Goal: Task Accomplishment & Management: Manage account settings

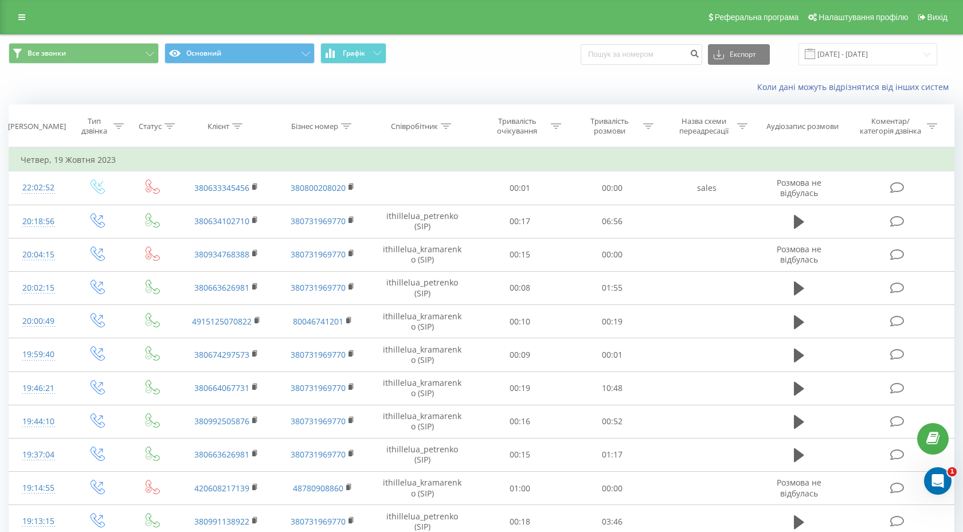
click at [28, 27] on div "Реферальна програма Налаштування профілю Вихід" at bounding box center [481, 17] width 963 height 34
click at [26, 19] on link at bounding box center [21, 17] width 21 height 16
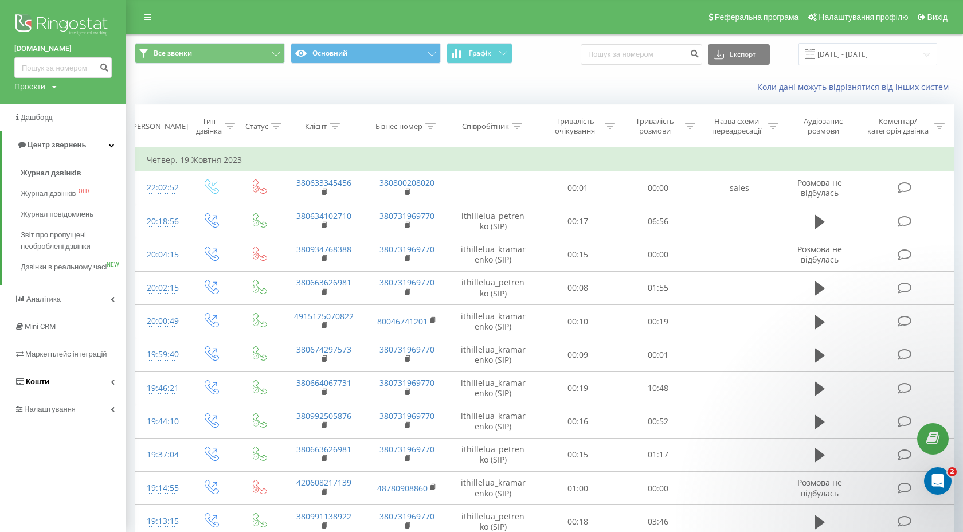
click at [59, 396] on link "Кошти" at bounding box center [63, 382] width 126 height 28
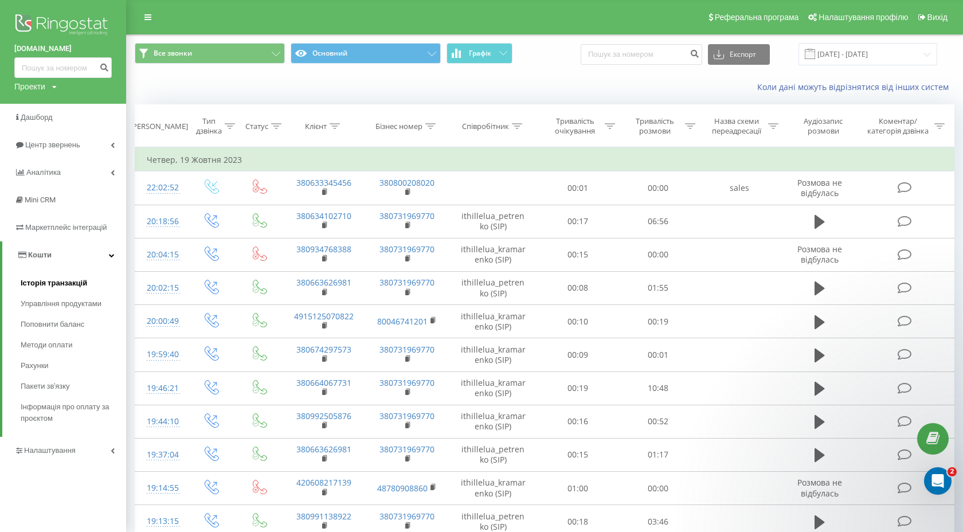
click at [45, 284] on span "Історія транзакцій" at bounding box center [54, 283] width 67 height 11
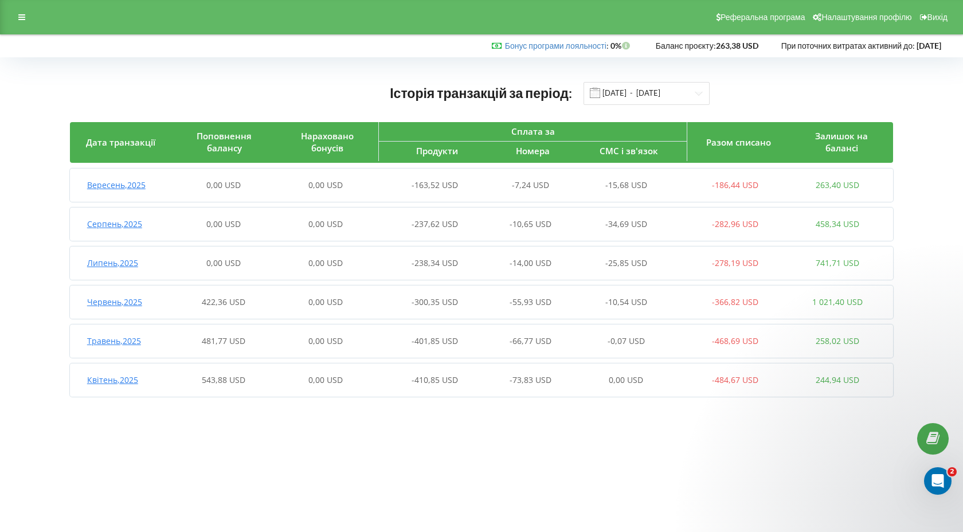
click at [274, 179] on div "Вересень , 2025 0,00 USD 0,00 USD -163,52 USD -7,24 USD -15,68 USD -186,44 USD …" at bounding box center [479, 185] width 819 height 28
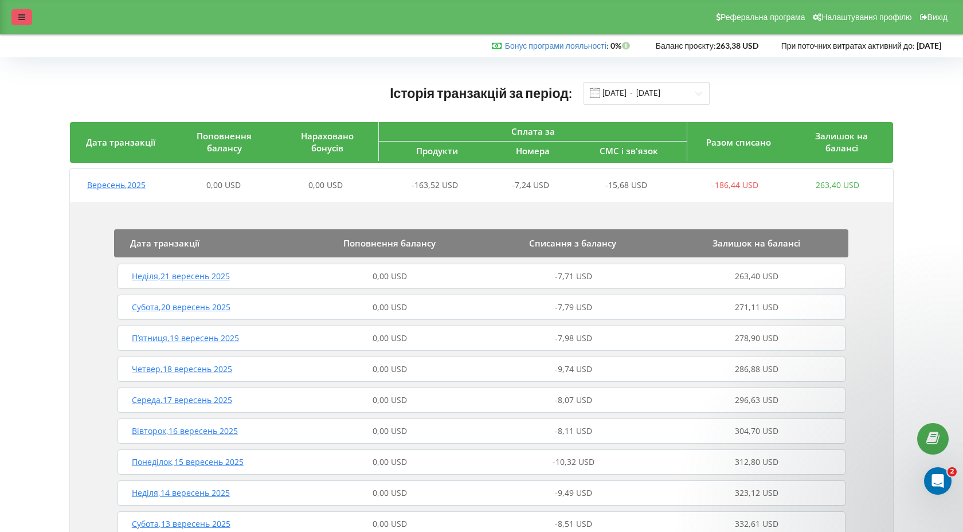
click at [23, 18] on icon at bounding box center [21, 17] width 7 height 8
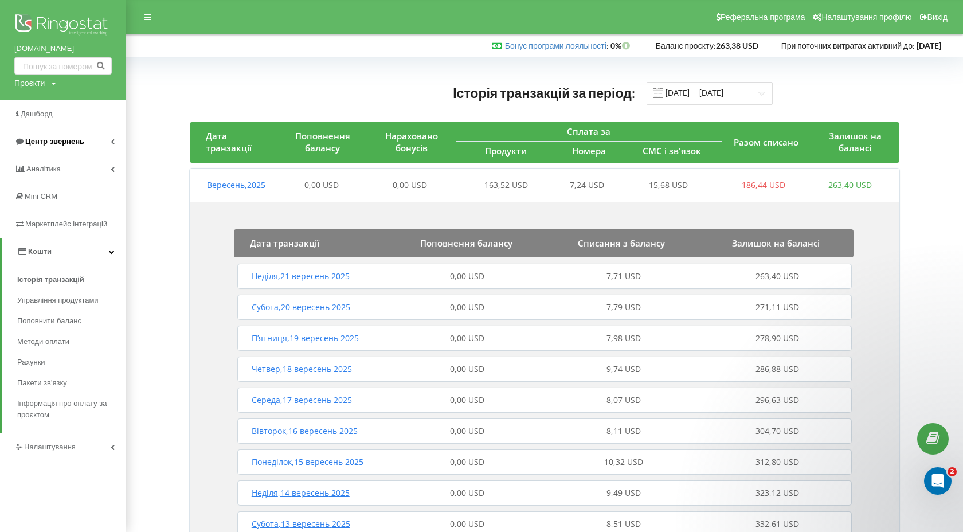
click at [108, 138] on link "Центр звернень" at bounding box center [63, 142] width 126 height 28
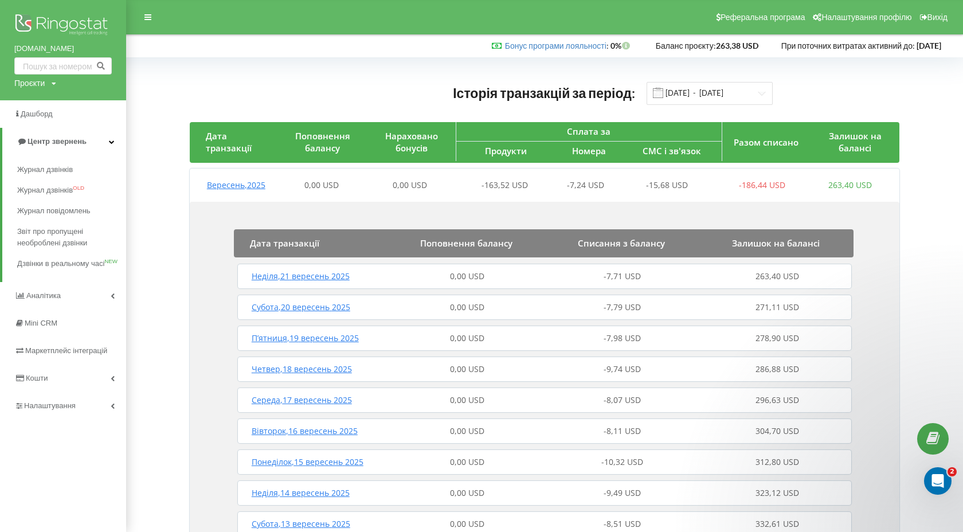
click at [279, 185] on div "0,00 USD" at bounding box center [322, 184] width 88 height 11
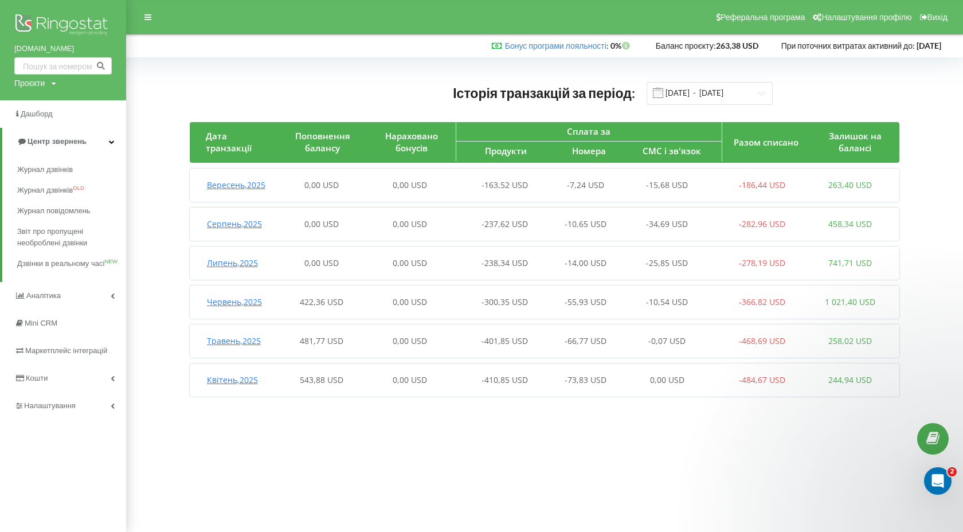
click at [286, 218] on div "0,00 USD" at bounding box center [322, 223] width 88 height 11
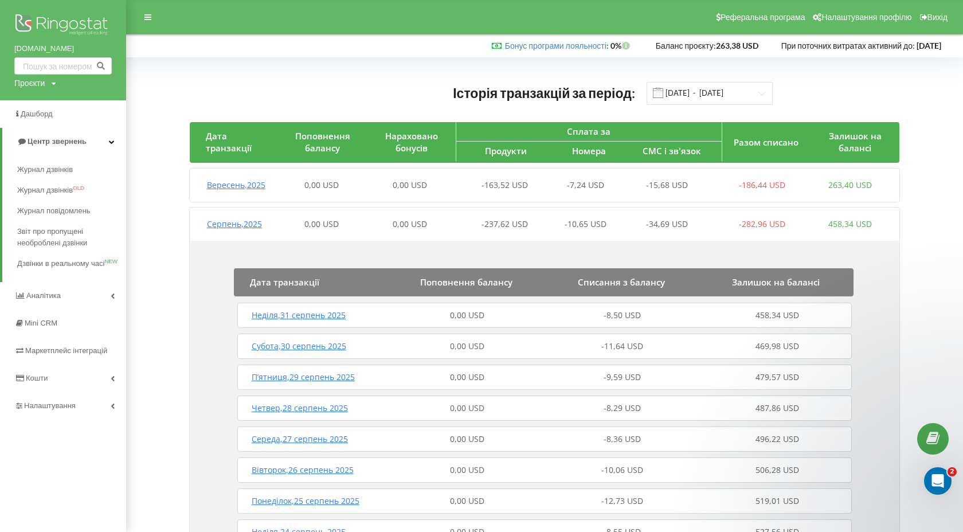
click at [286, 218] on div "0,00 USD" at bounding box center [322, 223] width 88 height 11
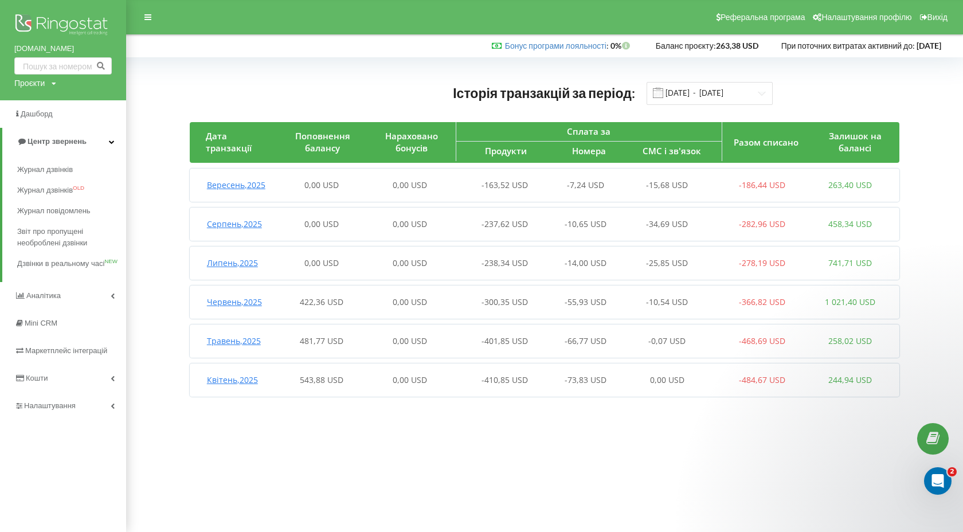
click at [357, 179] on div "0,00 USD" at bounding box center [322, 184] width 88 height 11
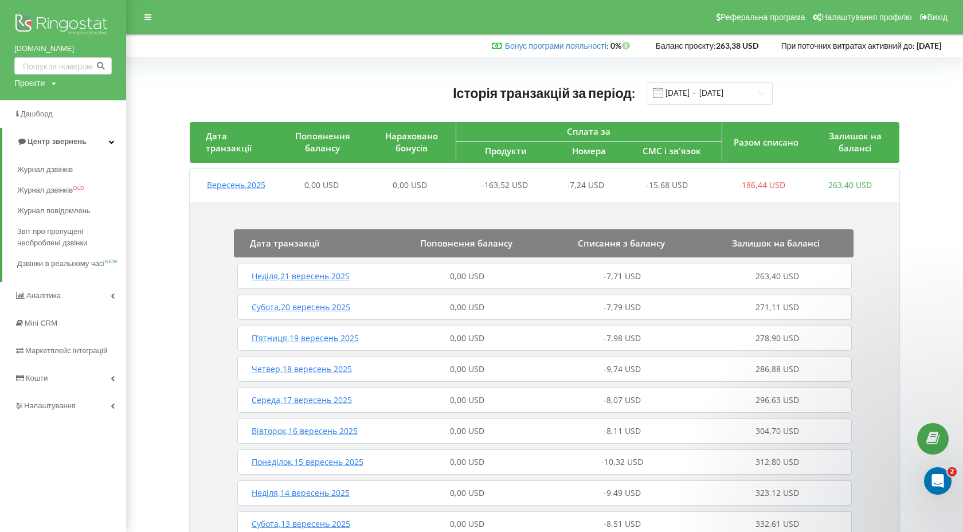
click at [385, 277] on div "Неділя , 21 вересень 2025" at bounding box center [312, 276] width 155 height 11
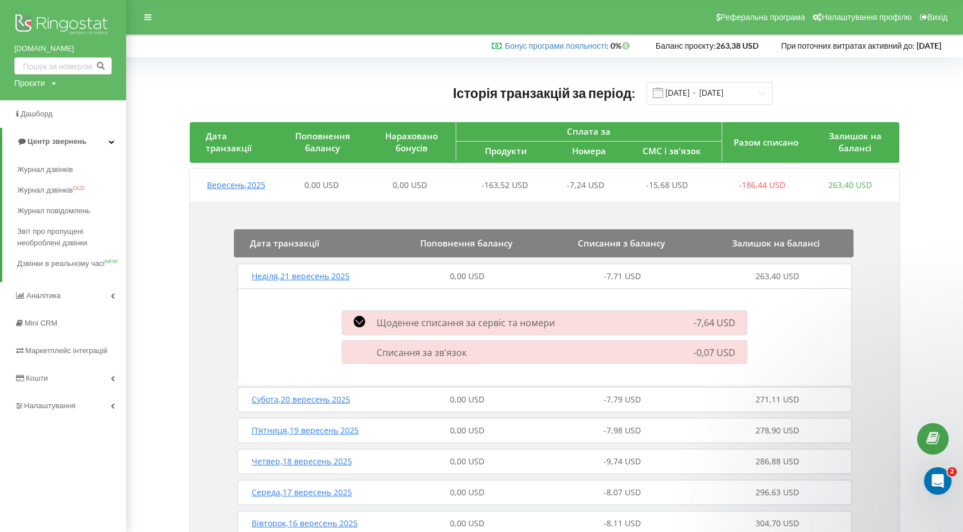
click at [438, 319] on span "Щоденне списання за сервіс та номери" at bounding box center [466, 323] width 178 height 13
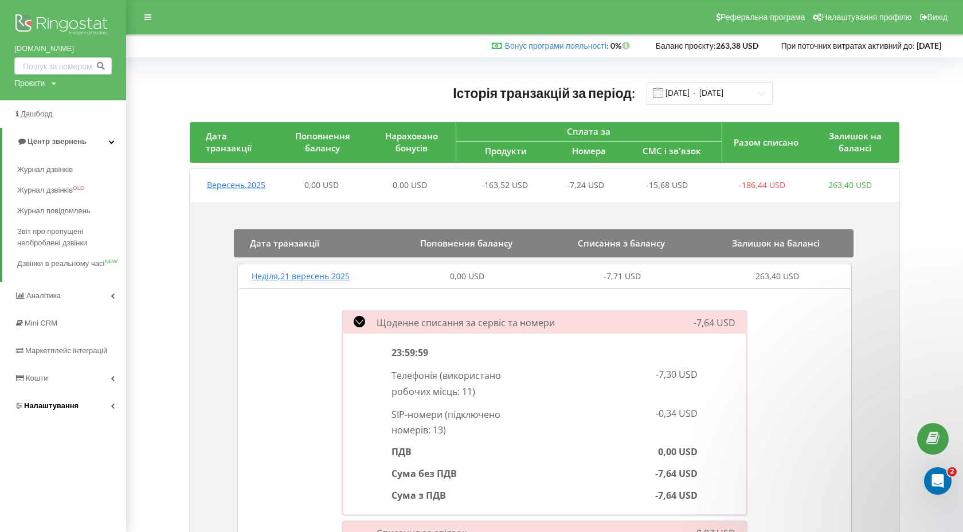
click at [104, 399] on link "Налаштування" at bounding box center [63, 406] width 126 height 28
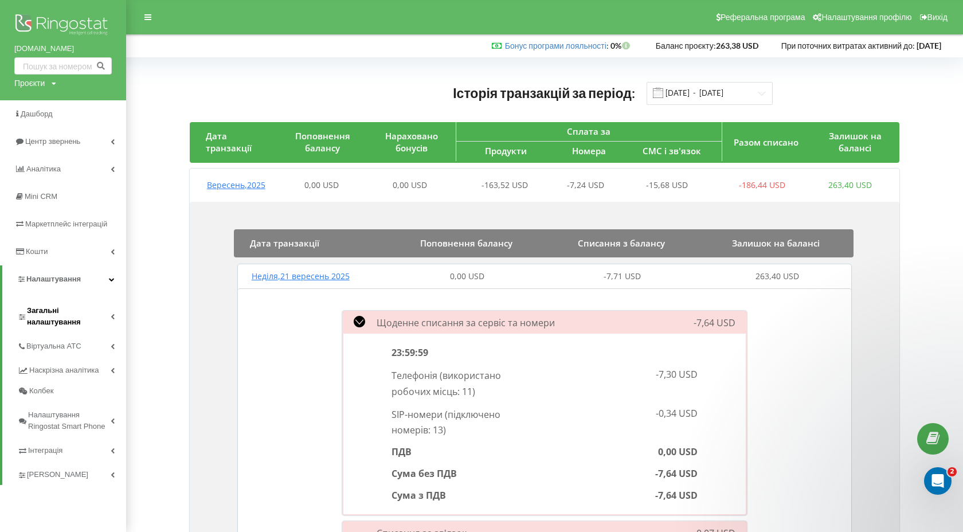
click at [106, 310] on span "Загальні налаштування" at bounding box center [69, 316] width 84 height 23
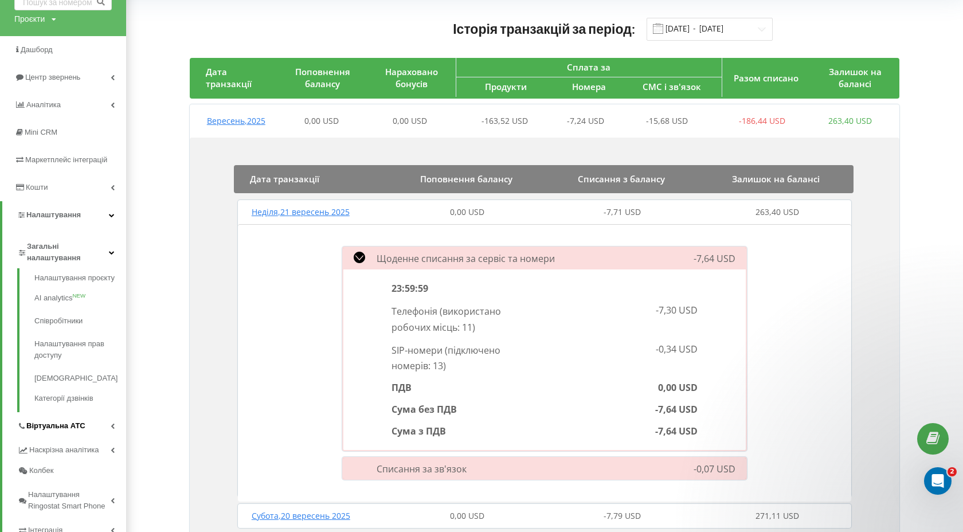
click at [93, 425] on link "Віртуальна АТС" at bounding box center [71, 424] width 109 height 24
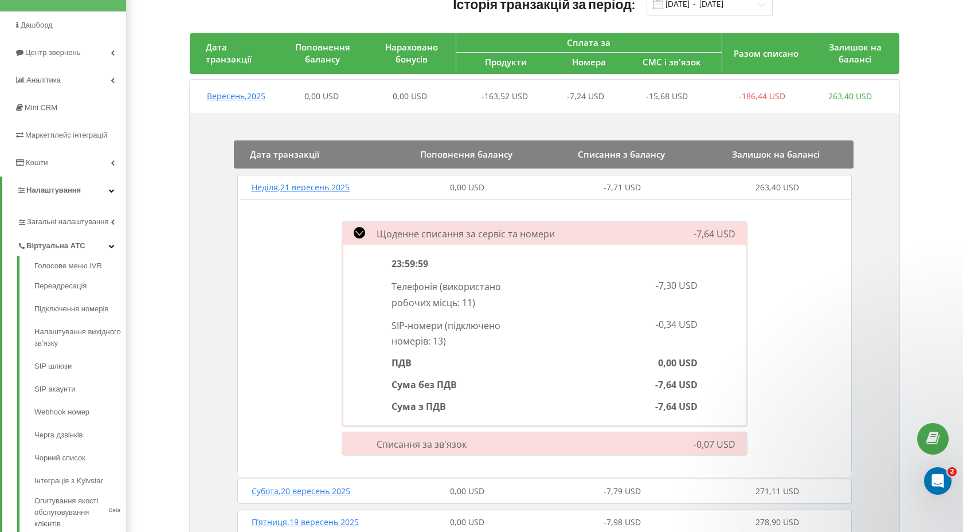
scroll to position [103, 0]
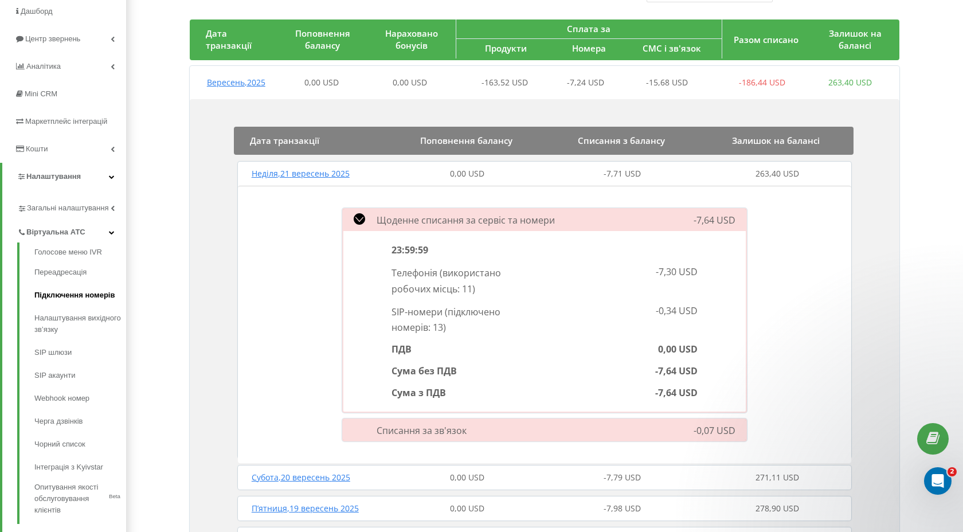
click at [87, 302] on link "Підключення номерів" at bounding box center [80, 295] width 92 height 23
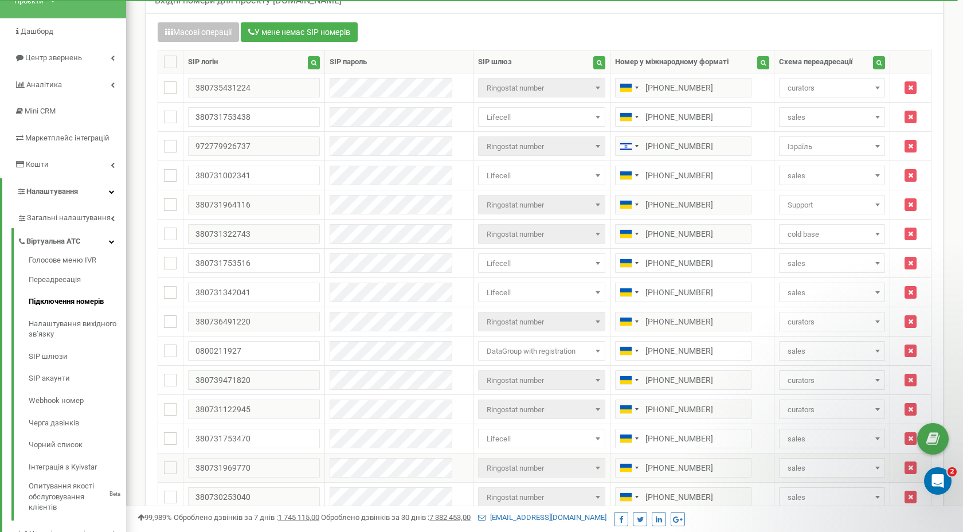
scroll to position [77, 0]
